Goal: Information Seeking & Learning: Learn about a topic

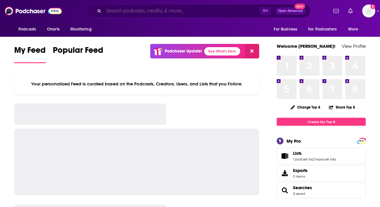
click at [135, 14] on input "Search podcasts, credits, & more..." at bounding box center [182, 10] width 156 height 9
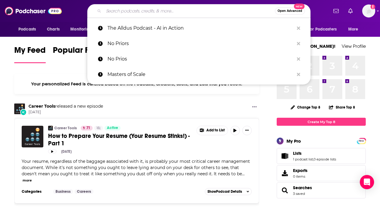
paste input "This Week in Startups"
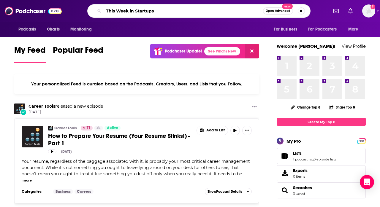
type input "This Week in Startups"
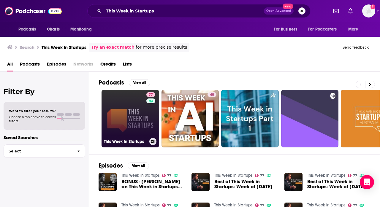
click at [120, 108] on link "77 This Week in Startups" at bounding box center [130, 119] width 58 height 58
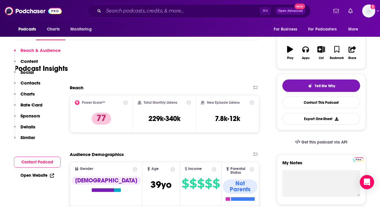
scroll to position [117, 0]
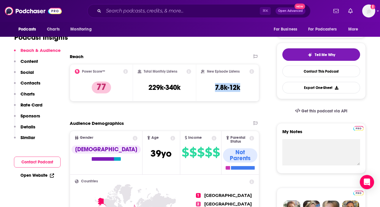
drag, startPoint x: 214, startPoint y: 88, endPoint x: 253, endPoint y: 88, distance: 39.8
click at [253, 88] on div "New Episode Listens 7.8k-12k" at bounding box center [227, 82] width 53 height 27
click at [147, 14] on input "Search podcasts, credits, & more..." at bounding box center [182, 10] width 156 height 9
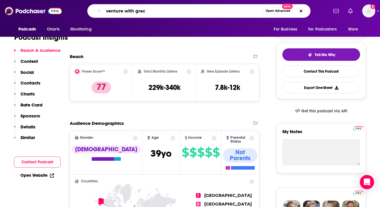
type input "venture with [PERSON_NAME]"
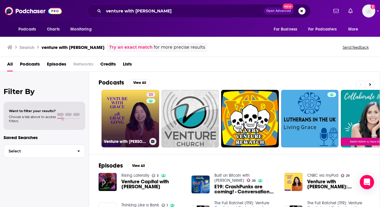
click at [118, 109] on link "33 Venture with [PERSON_NAME]" at bounding box center [130, 119] width 58 height 58
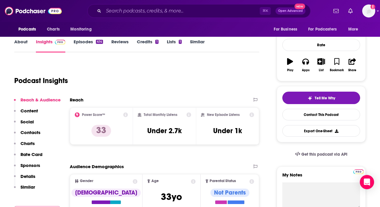
scroll to position [74, 0]
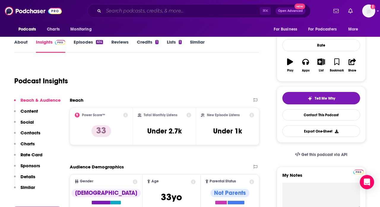
click at [136, 10] on input "Search podcasts, credits, & more..." at bounding box center [182, 10] width 156 height 9
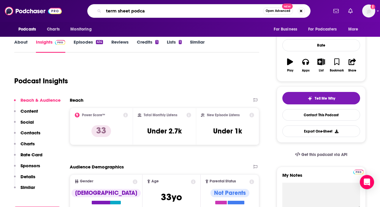
type input "term sheet podcas"
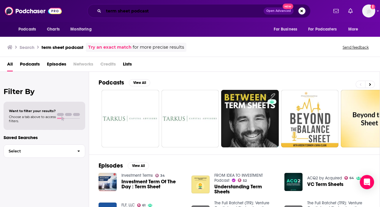
click at [106, 11] on input "term sheet podcast" at bounding box center [184, 10] width 160 height 9
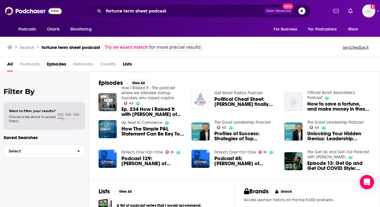
scroll to position [43, 0]
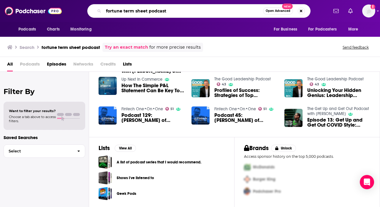
click at [130, 12] on input "fortune term sheet podcast" at bounding box center [183, 10] width 159 height 9
drag, startPoint x: 167, startPoint y: 9, endPoint x: 20, endPoint y: 0, distance: 147.5
click at [20, 0] on div "Podcasts Charts Monitoring fortune term sheet podcast Open Advanced New For Bus…" at bounding box center [190, 11] width 380 height 22
type input "this week in startups"
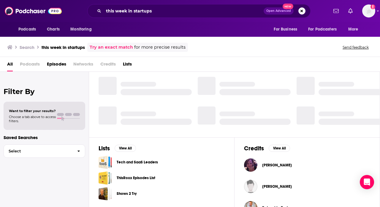
scroll to position [126, 0]
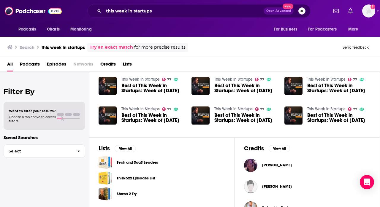
click at [135, 87] on span "Best of This Week in Startups: Week of [DATE]" at bounding box center [152, 88] width 63 height 10
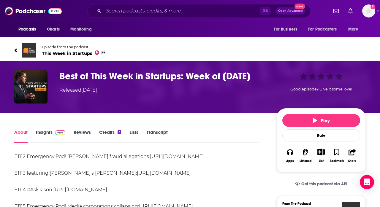
click at [82, 132] on link "Reviews" at bounding box center [82, 136] width 17 height 14
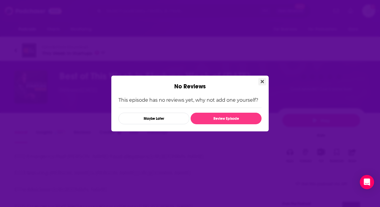
click at [262, 81] on icon "Close" at bounding box center [261, 81] width 3 height 3
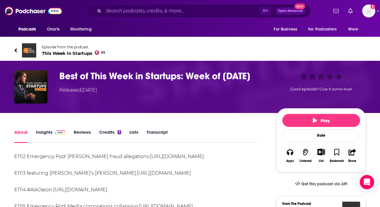
click at [47, 134] on link "Insights" at bounding box center [50, 136] width 29 height 14
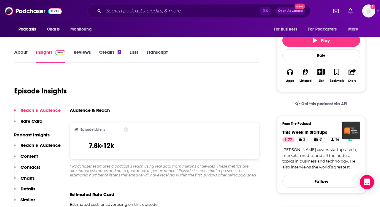
scroll to position [75, 0]
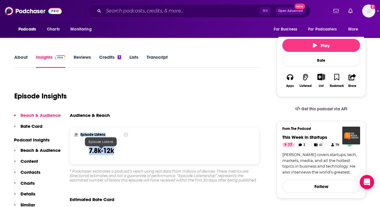
drag, startPoint x: 116, startPoint y: 154, endPoint x: 69, endPoint y: 154, distance: 46.6
click at [100, 135] on h2 "Episode Listens" at bounding box center [92, 135] width 25 height 4
